Goal: Transaction & Acquisition: Purchase product/service

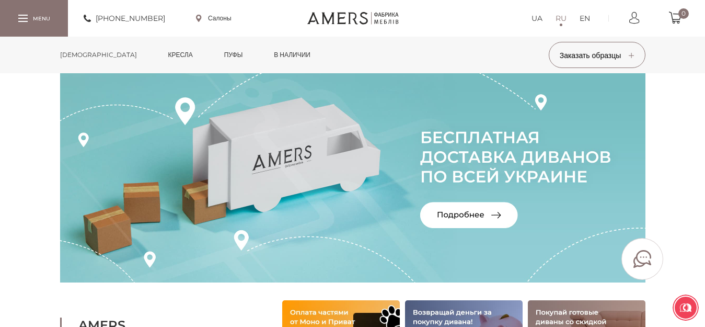
click at [70, 51] on link "[DEMOGRAPHIC_DATA]" at bounding box center [98, 55] width 93 height 37
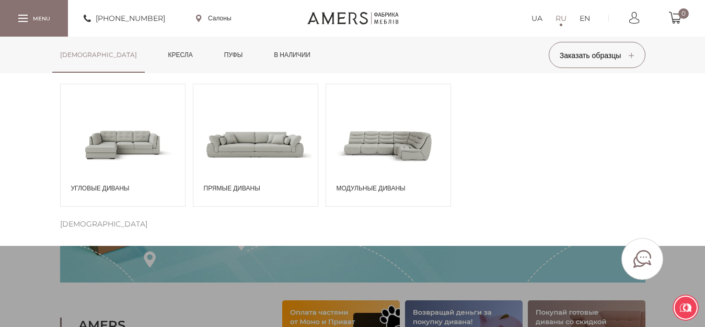
click at [256, 153] on span at bounding box center [255, 144] width 124 height 73
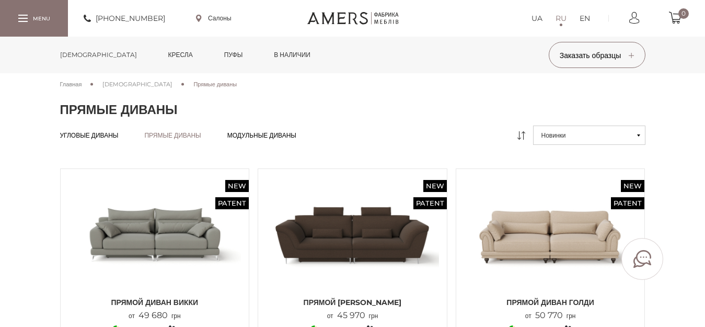
click at [637, 135] on icon at bounding box center [638, 135] width 3 height 2
click at [639, 133] on button "Новинки" at bounding box center [589, 134] width 112 height 19
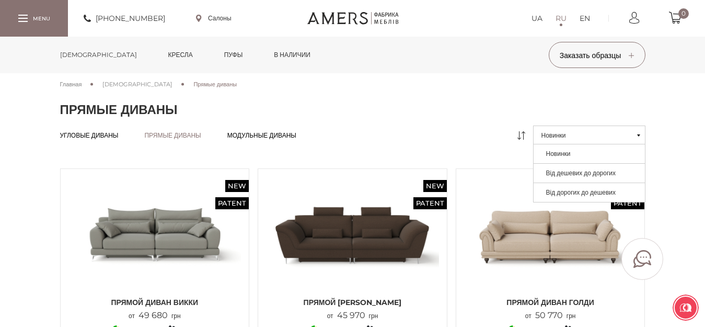
click at [610, 168] on link "Від дешевих до дорогих" at bounding box center [589, 172] width 112 height 19
